Goal: Navigation & Orientation: Find specific page/section

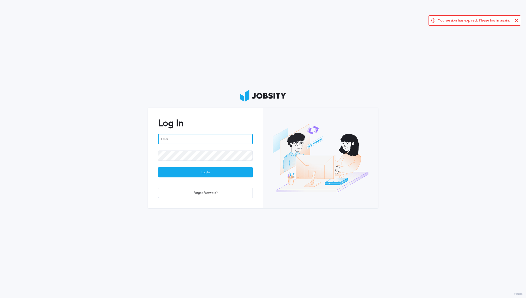
click at [211, 139] on input "email" at bounding box center [205, 139] width 95 height 10
type input "[PERSON_NAME][EMAIL_ADDRESS][DOMAIN_NAME]"
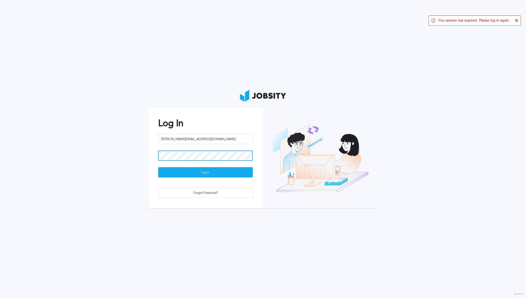
click at [158, 167] on button "Log In" at bounding box center [205, 172] width 95 height 10
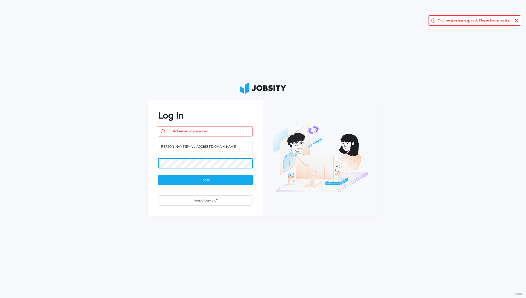
click at [158, 175] on button "Log In" at bounding box center [205, 180] width 95 height 10
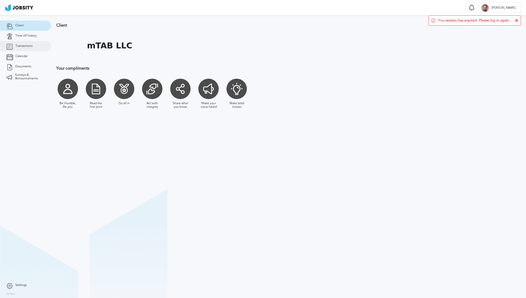
click at [28, 50] on link "Transactions" at bounding box center [25, 46] width 51 height 10
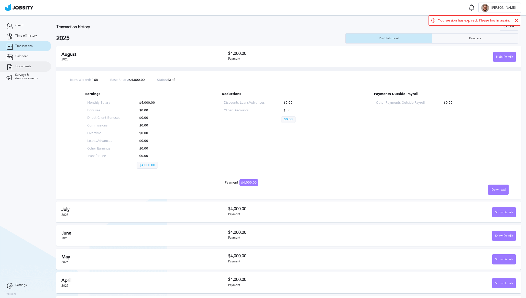
click at [34, 66] on link "Documents" at bounding box center [25, 66] width 51 height 10
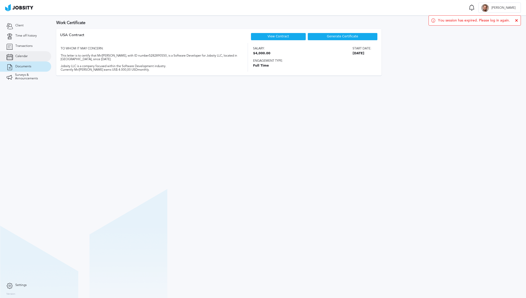
click at [34, 57] on link "Calendar" at bounding box center [25, 56] width 51 height 10
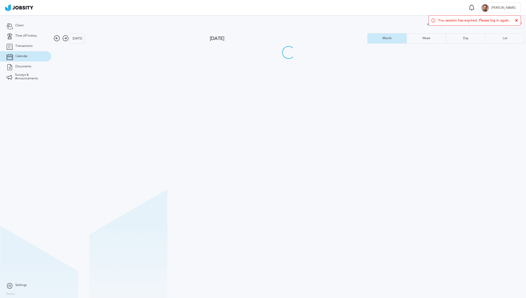
click at [516, 20] on icon at bounding box center [516, 20] width 3 height 3
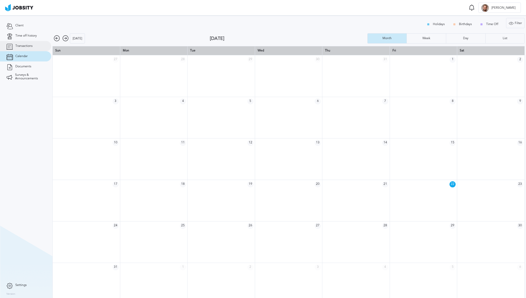
click at [27, 45] on span "Transactions" at bounding box center [23, 46] width 17 height 4
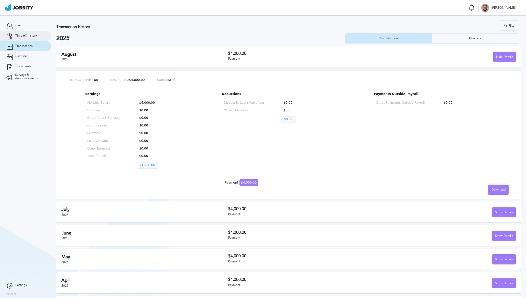
click at [30, 36] on span "Time off history" at bounding box center [25, 36] width 21 height 4
